Goal: Transaction & Acquisition: Subscribe to service/newsletter

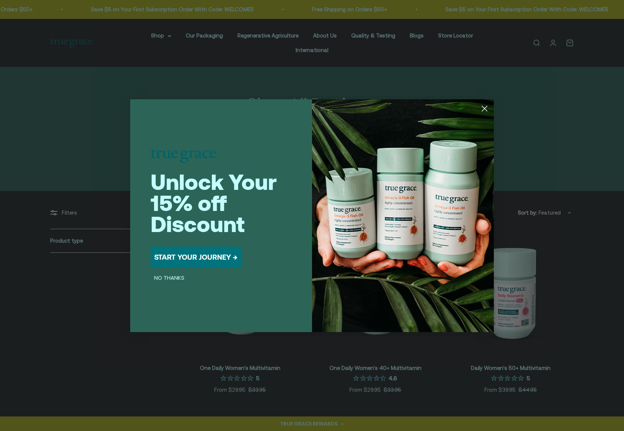
click at [486, 112] on circle "Close dialog" at bounding box center [485, 108] width 12 height 12
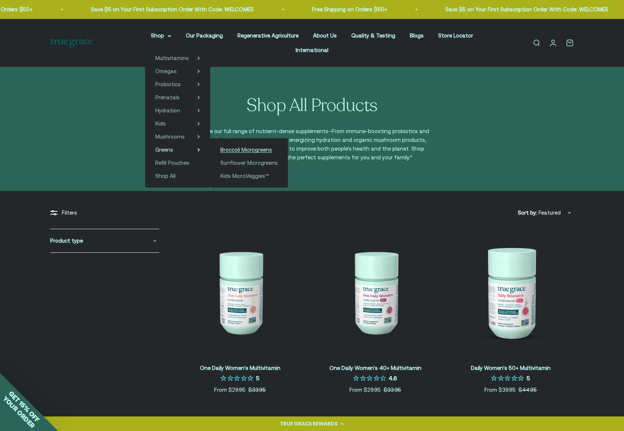
click at [228, 152] on span "Broccoli Microgreens" at bounding box center [246, 150] width 52 height 6
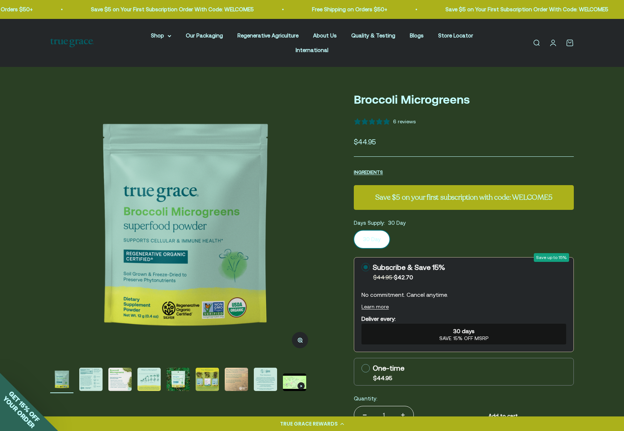
select select "3"
click at [94, 368] on img "Go to item 2" at bounding box center [90, 379] width 23 height 23
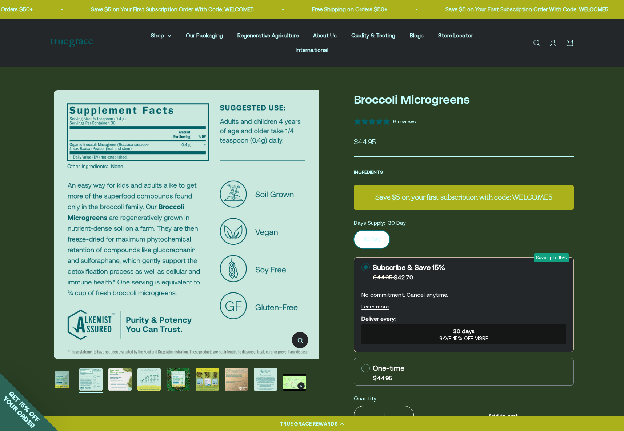
scroll to position [0, 278]
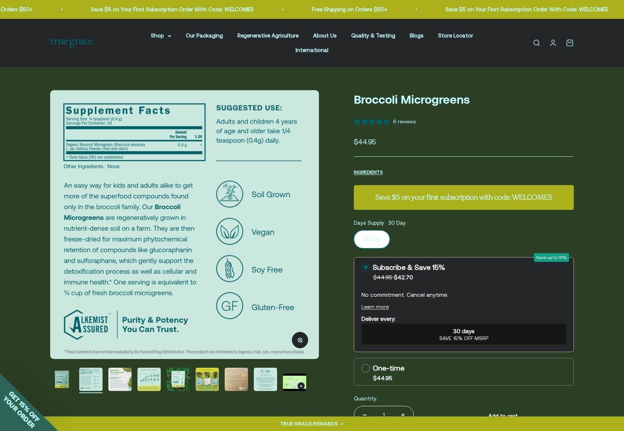
click at [119, 368] on img "Go to item 3" at bounding box center [119, 379] width 23 height 23
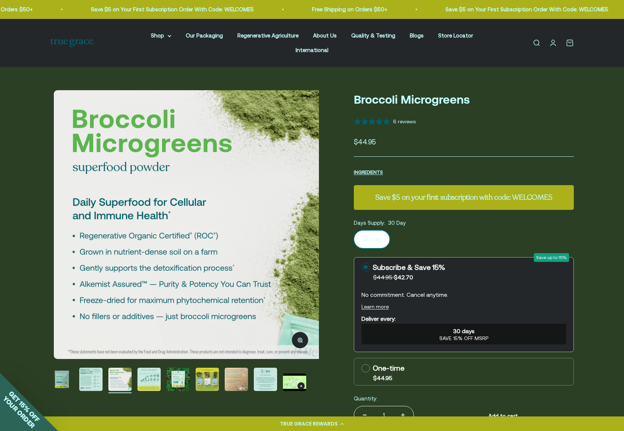
scroll to position [0, 555]
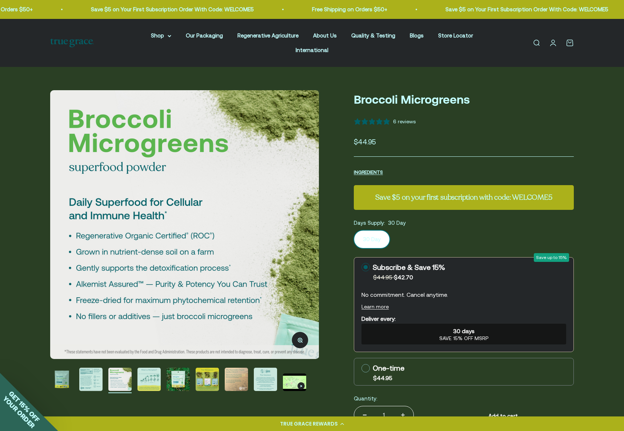
click at [179, 370] on img "Go to item 5" at bounding box center [178, 379] width 23 height 23
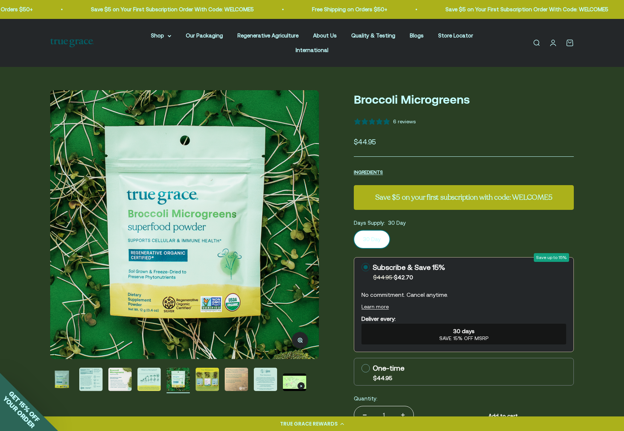
click at [147, 374] on img "Go to item 4" at bounding box center [148, 379] width 23 height 23
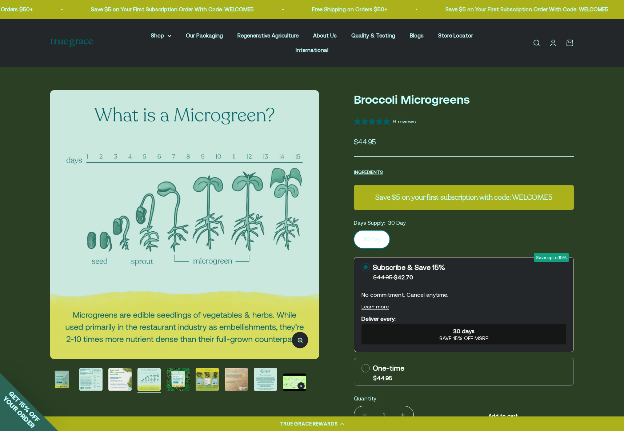
click at [119, 374] on img "Go to item 3" at bounding box center [119, 379] width 23 height 23
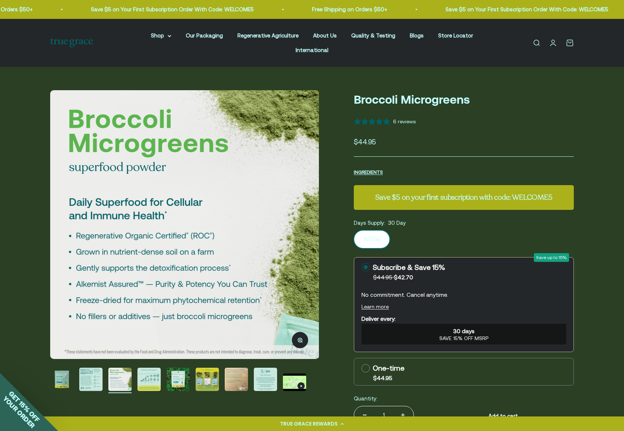
click at [167, 373] on img "Go to item 5" at bounding box center [178, 379] width 23 height 23
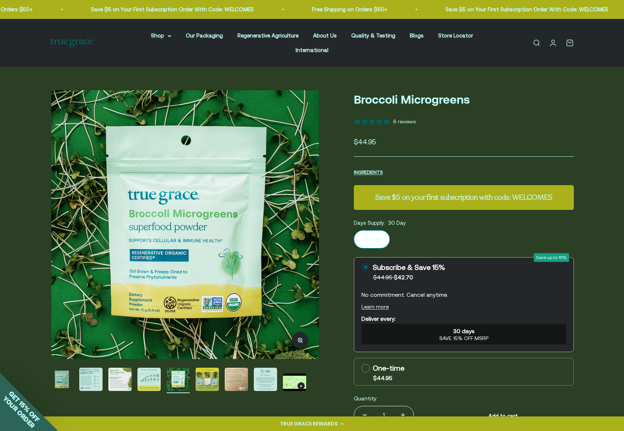
scroll to position [0, 1111]
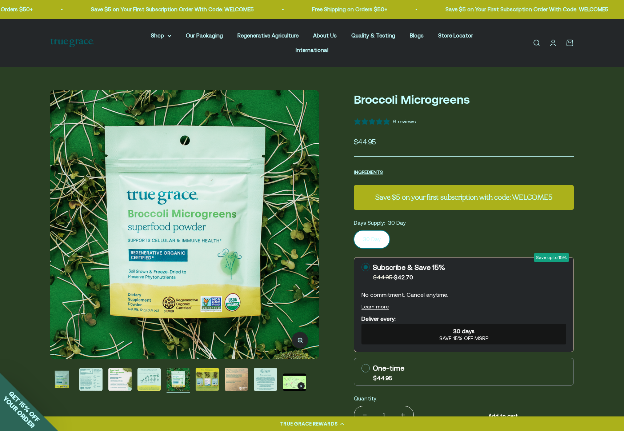
click at [200, 371] on img "Go to item 6" at bounding box center [207, 379] width 23 height 23
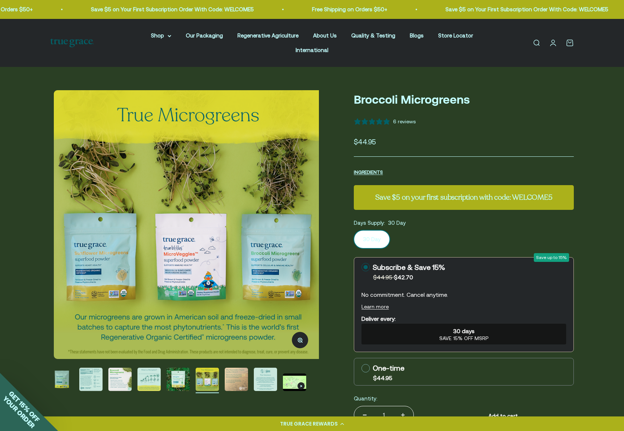
scroll to position [0, 1388]
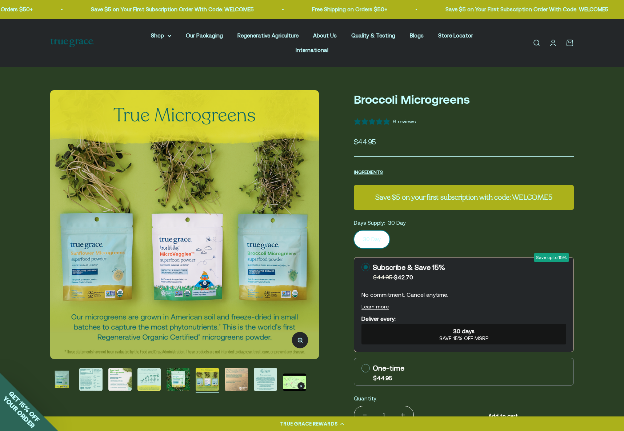
click at [234, 370] on img "Go to item 7" at bounding box center [236, 379] width 23 height 23
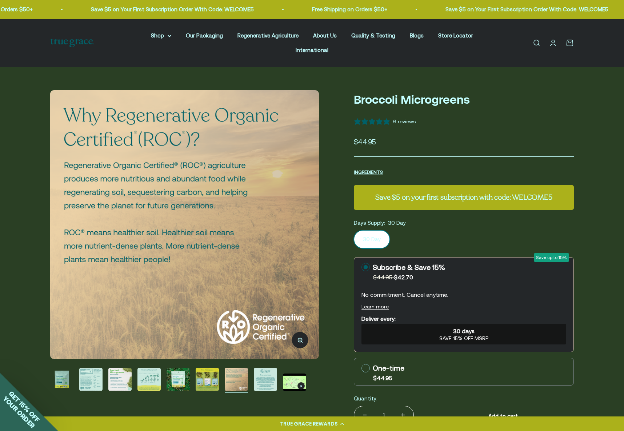
click at [259, 368] on img "Go to item 8" at bounding box center [265, 379] width 23 height 23
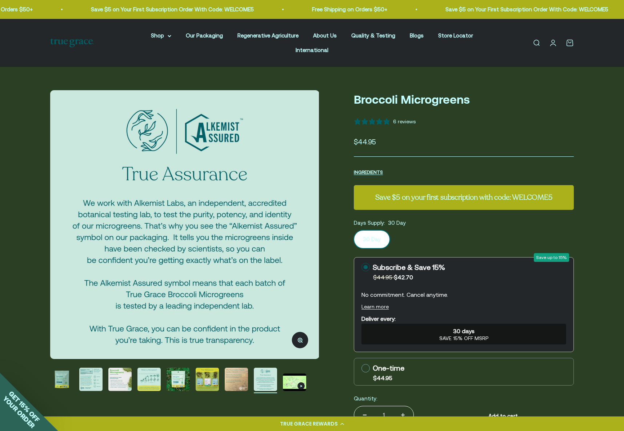
click at [295, 374] on img "Go to item 9" at bounding box center [294, 382] width 23 height 17
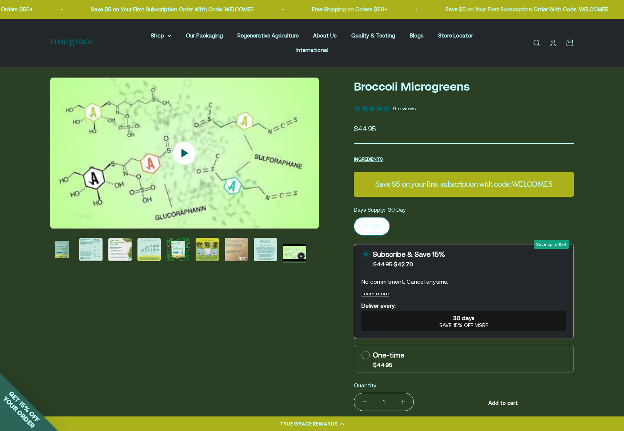
scroll to position [0, 0]
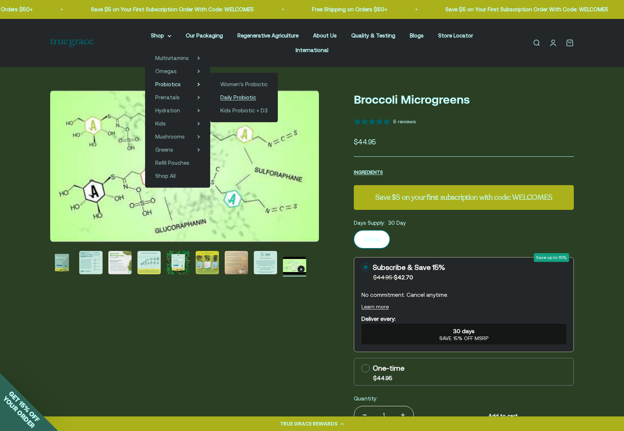
click at [220, 95] on span "Daily Probiotic" at bounding box center [238, 97] width 36 height 6
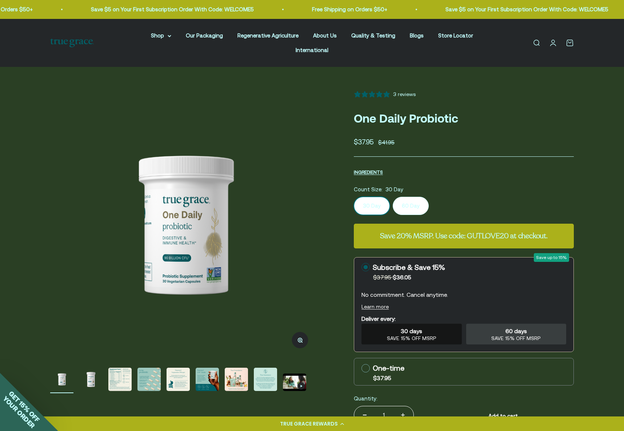
select select "3"
click at [131, 370] on img "Go to item 3" at bounding box center [119, 379] width 23 height 23
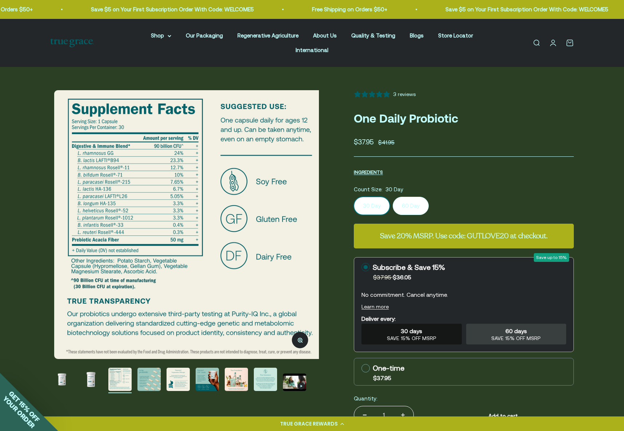
scroll to position [0, 555]
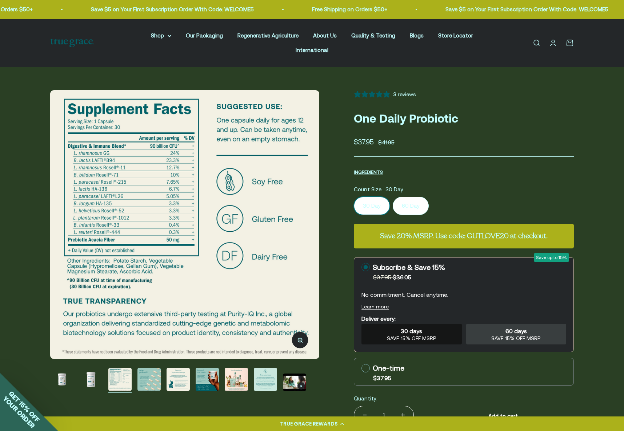
click at [154, 368] on img "Go to item 4" at bounding box center [148, 379] width 23 height 23
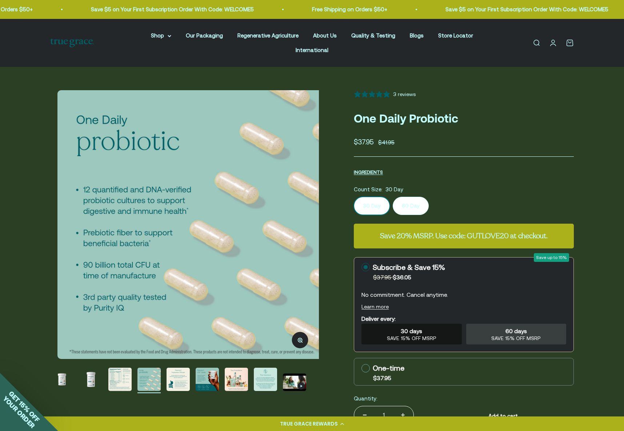
scroll to position [0, 833]
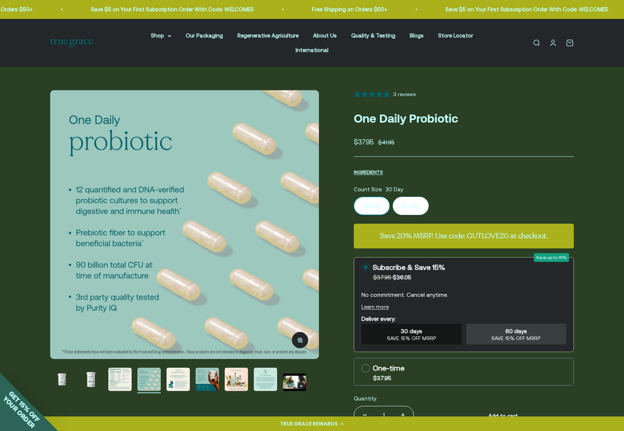
click at [182, 368] on img "Go to item 5" at bounding box center [178, 379] width 23 height 23
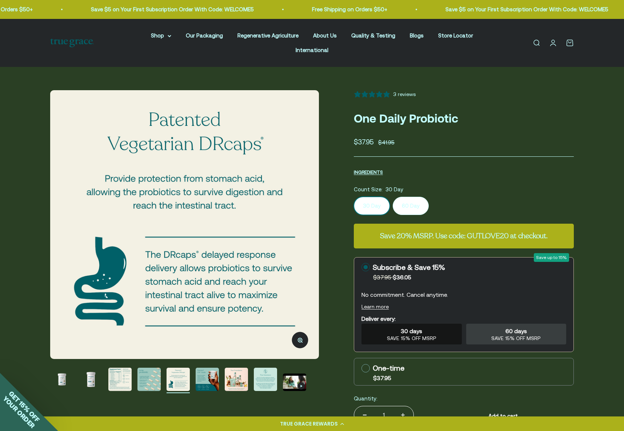
click at [211, 368] on img "Go to item 6" at bounding box center [207, 379] width 23 height 23
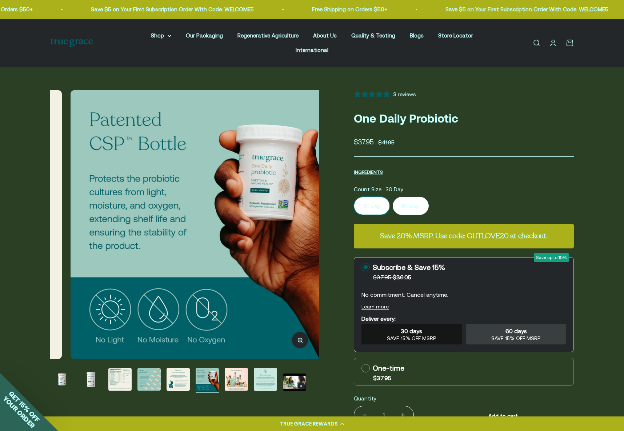
scroll to position [0, 1388]
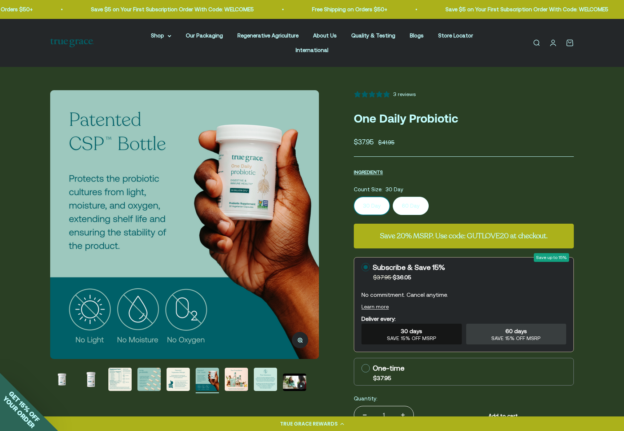
click at [248, 368] on page-dots at bounding box center [184, 380] width 269 height 25
click at [251, 368] on page-dots at bounding box center [184, 380] width 269 height 25
click at [258, 368] on img "Go to item 8" at bounding box center [265, 379] width 23 height 23
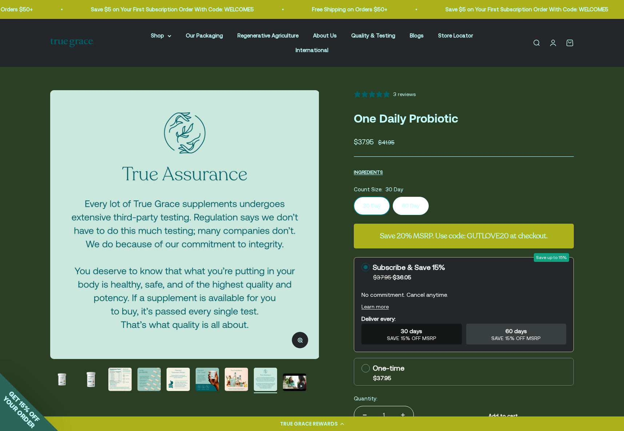
click at [218, 368] on img "Go to item 6" at bounding box center [207, 379] width 23 height 23
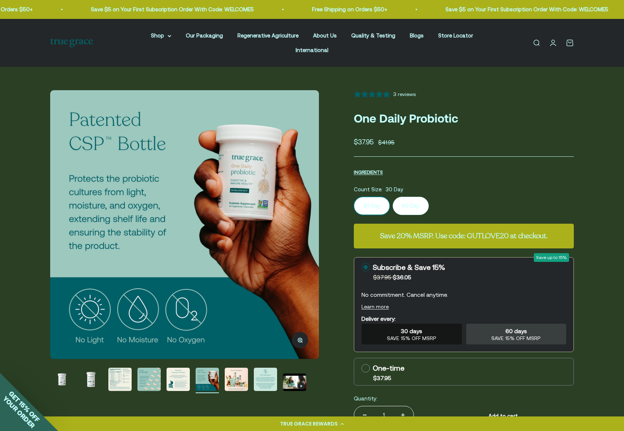
click at [258, 368] on img "Go to item 8" at bounding box center [265, 379] width 23 height 23
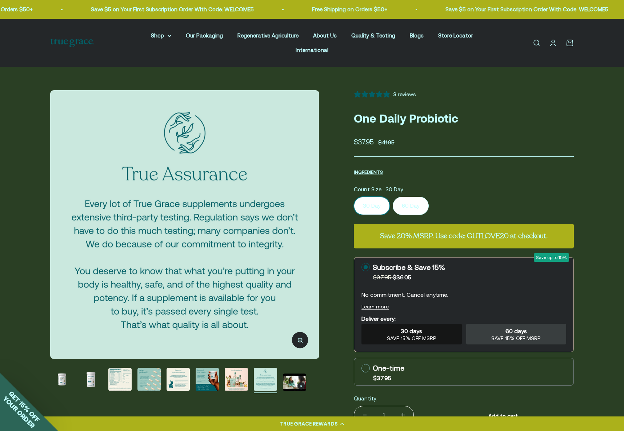
click at [294, 374] on img "Go to item 9" at bounding box center [294, 382] width 23 height 17
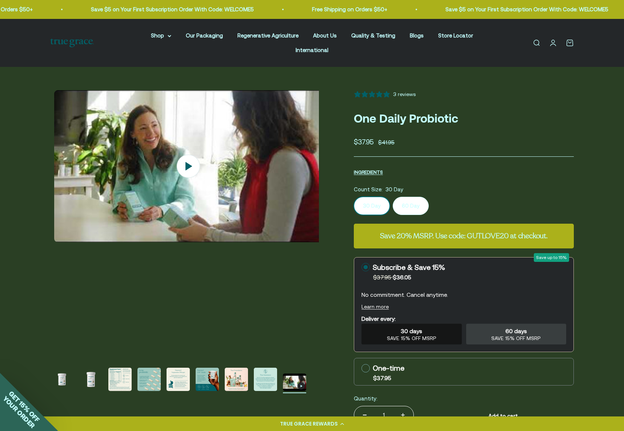
scroll to position [0, 2221]
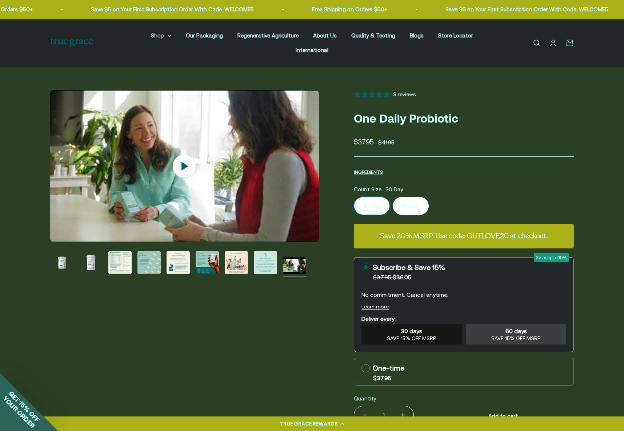
click at [151, 32] on summary "Shop" at bounding box center [161, 35] width 20 height 9
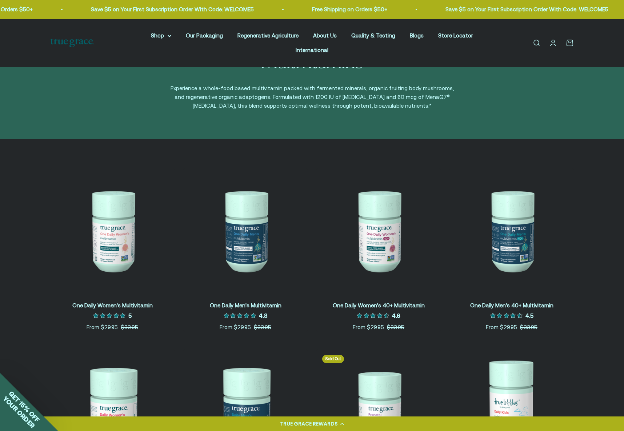
scroll to position [33, 0]
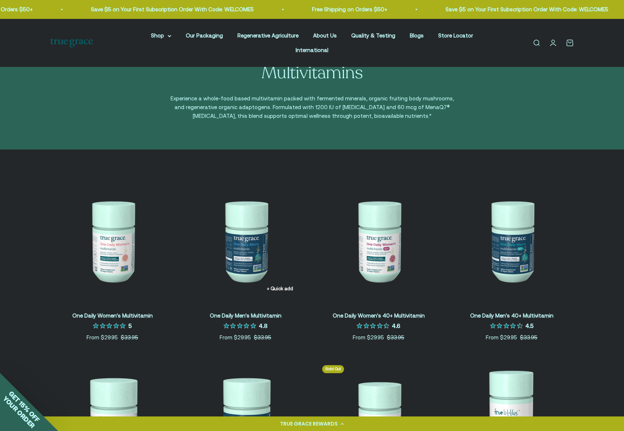
click at [241, 228] on img at bounding box center [245, 241] width 124 height 124
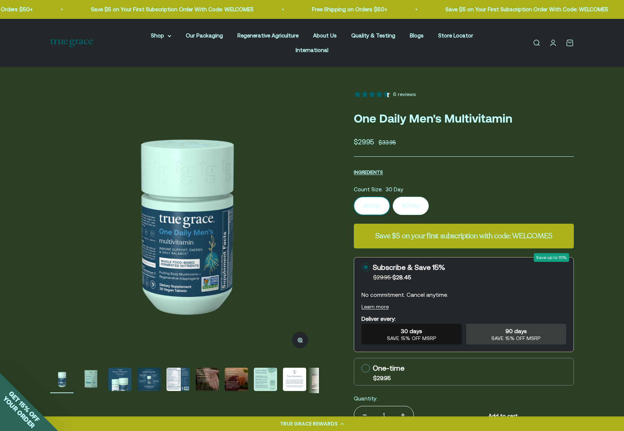
select select "3"
click at [418, 197] on label "90 Day" at bounding box center [411, 206] width 36 height 18
click at [354, 196] on input "90 Day" at bounding box center [354, 196] width 0 height 0
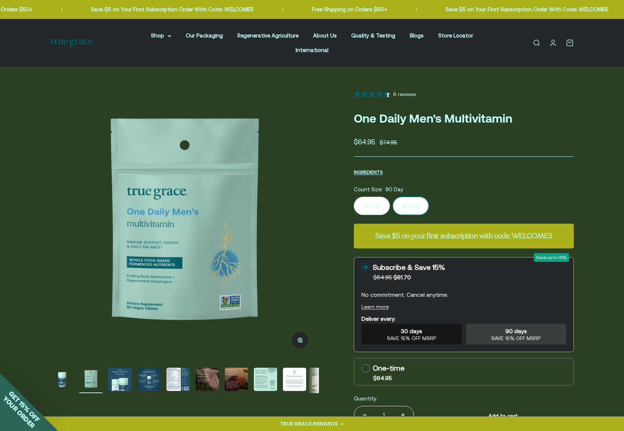
click at [410, 200] on label "90 Day" at bounding box center [411, 206] width 36 height 18
click at [354, 197] on input "90 Day" at bounding box center [354, 196] width 0 height 0
click at [412, 199] on label "90 Day" at bounding box center [411, 206] width 36 height 18
click at [354, 197] on input "90 Day" at bounding box center [354, 196] width 0 height 0
click at [492, 335] on span "SAVE 15% OFF MSRP" at bounding box center [515, 338] width 49 height 7
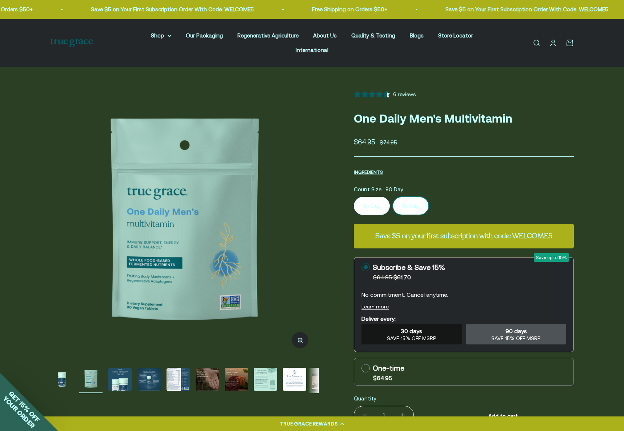
click at [466, 323] on input "90 days SAVE 15% OFF MSRP" at bounding box center [466, 323] width 0 height 0
radio input "true"
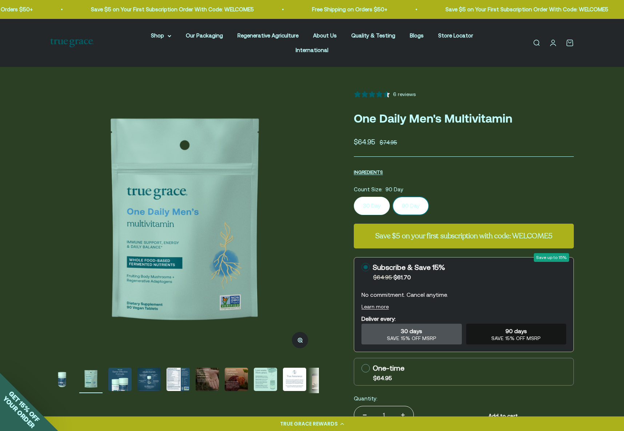
click at [431, 335] on span "SAVE 15% OFF MSRP" at bounding box center [411, 338] width 49 height 7
click at [362, 324] on input "30 days SAVE 15% OFF MSRP" at bounding box center [361, 323] width 0 height 0
radio input "true"
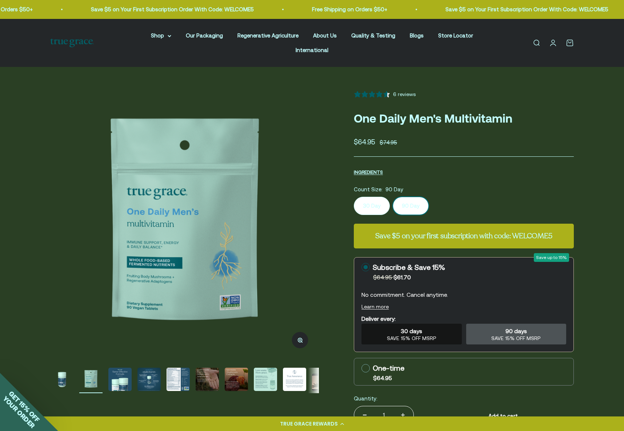
click at [502, 324] on div "90 days SAVE 15% OFF MSRP" at bounding box center [516, 334] width 100 height 21
click at [466, 323] on input "90 days SAVE 15% OFF MSRP" at bounding box center [466, 323] width 0 height 0
radio input "true"
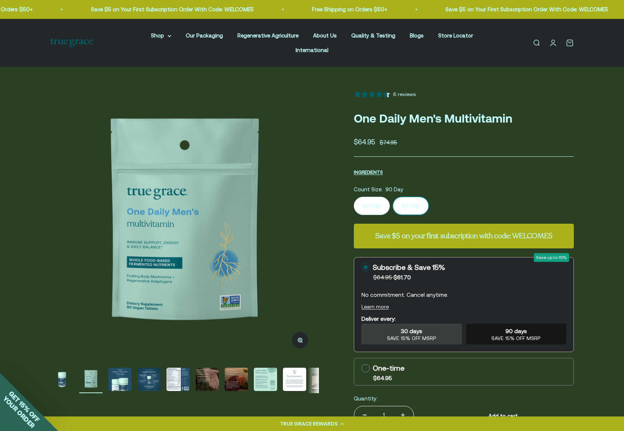
click at [125, 371] on img "Go to item 3" at bounding box center [119, 379] width 23 height 23
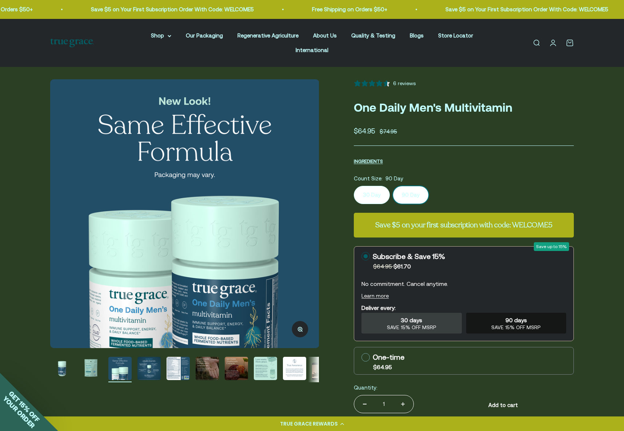
scroll to position [11, 0]
click at [148, 358] on img "Go to item 4" at bounding box center [148, 367] width 23 height 23
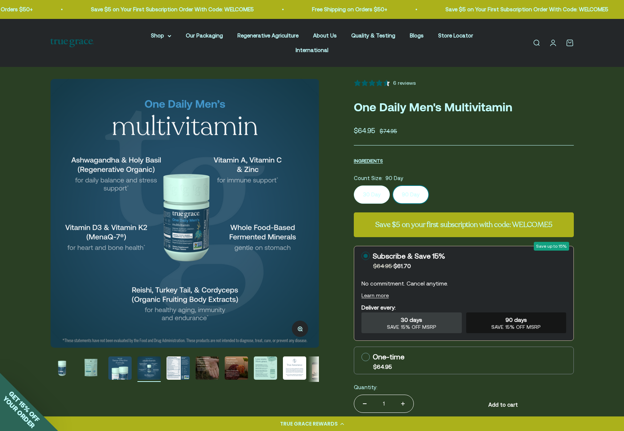
scroll to position [0, 833]
